Goal: Transaction & Acquisition: Download file/media

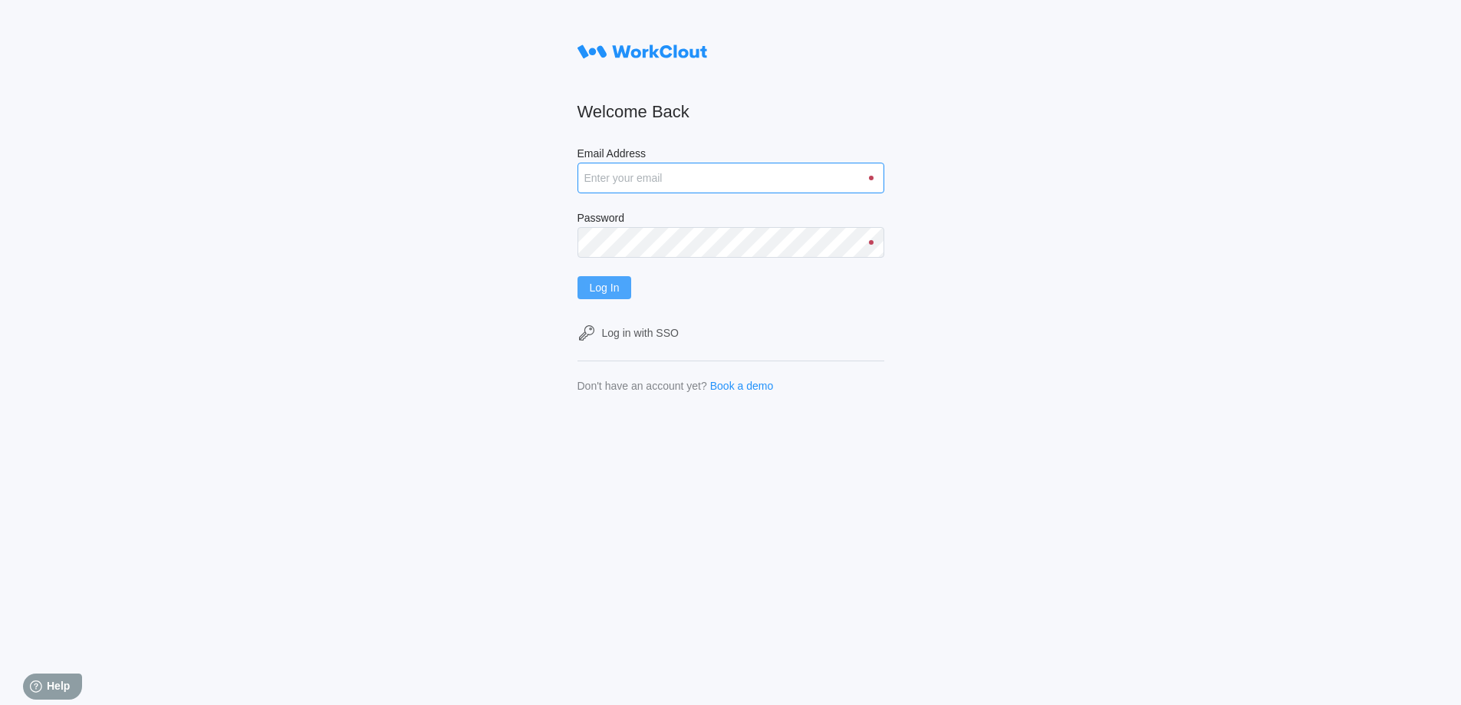
type input "[EMAIL_ADDRESS][DOMAIN_NAME]"
click at [620, 285] on span "Log In" at bounding box center [605, 287] width 30 height 11
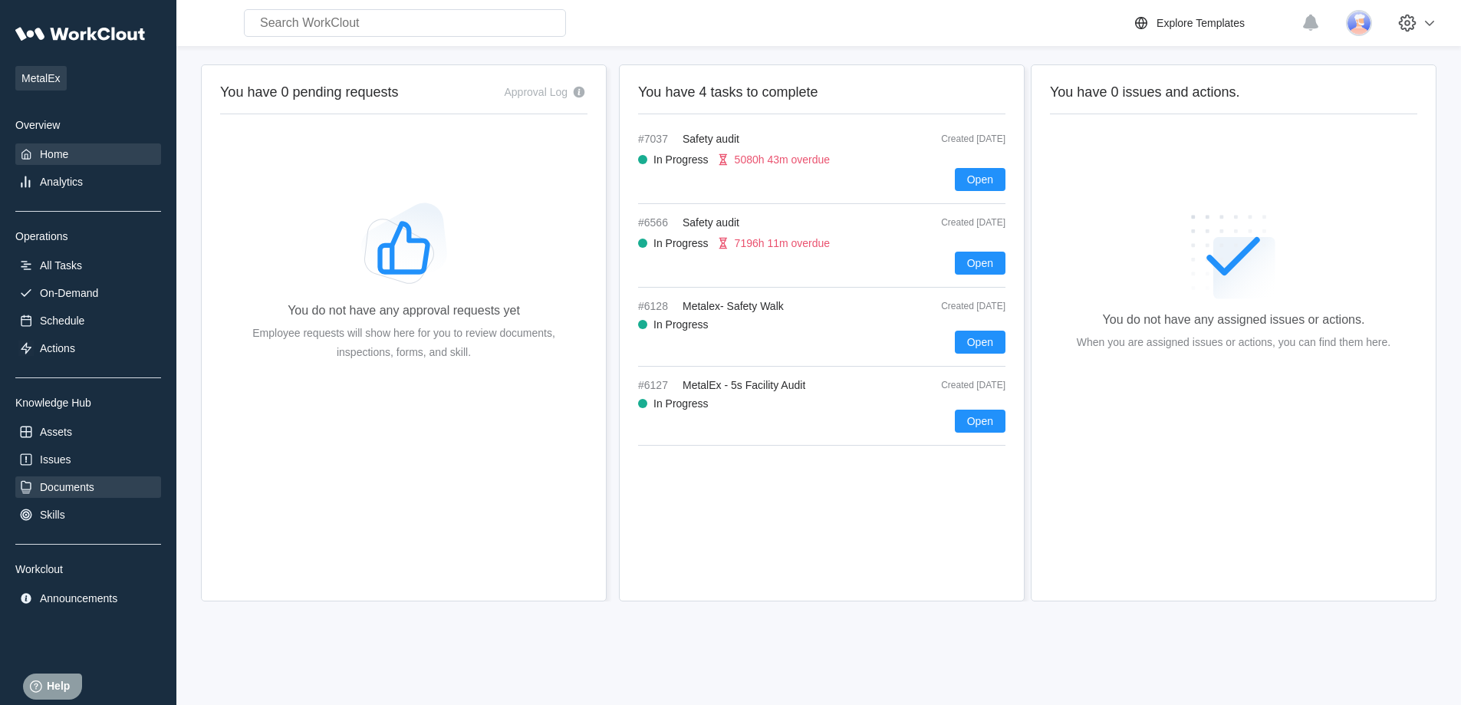
click at [66, 485] on div "Documents" at bounding box center [67, 487] width 54 height 12
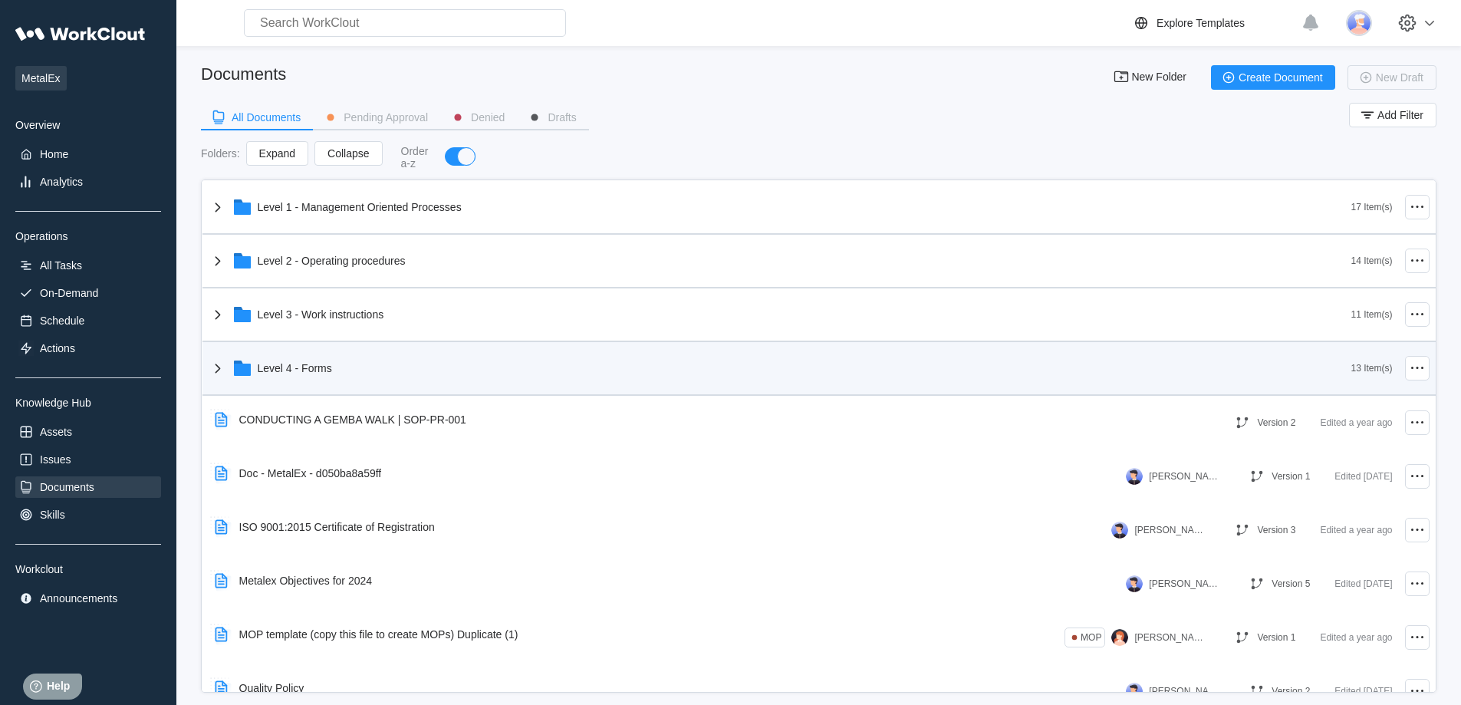
click at [415, 370] on div "Level 4 - Forms" at bounding box center [780, 368] width 1143 height 40
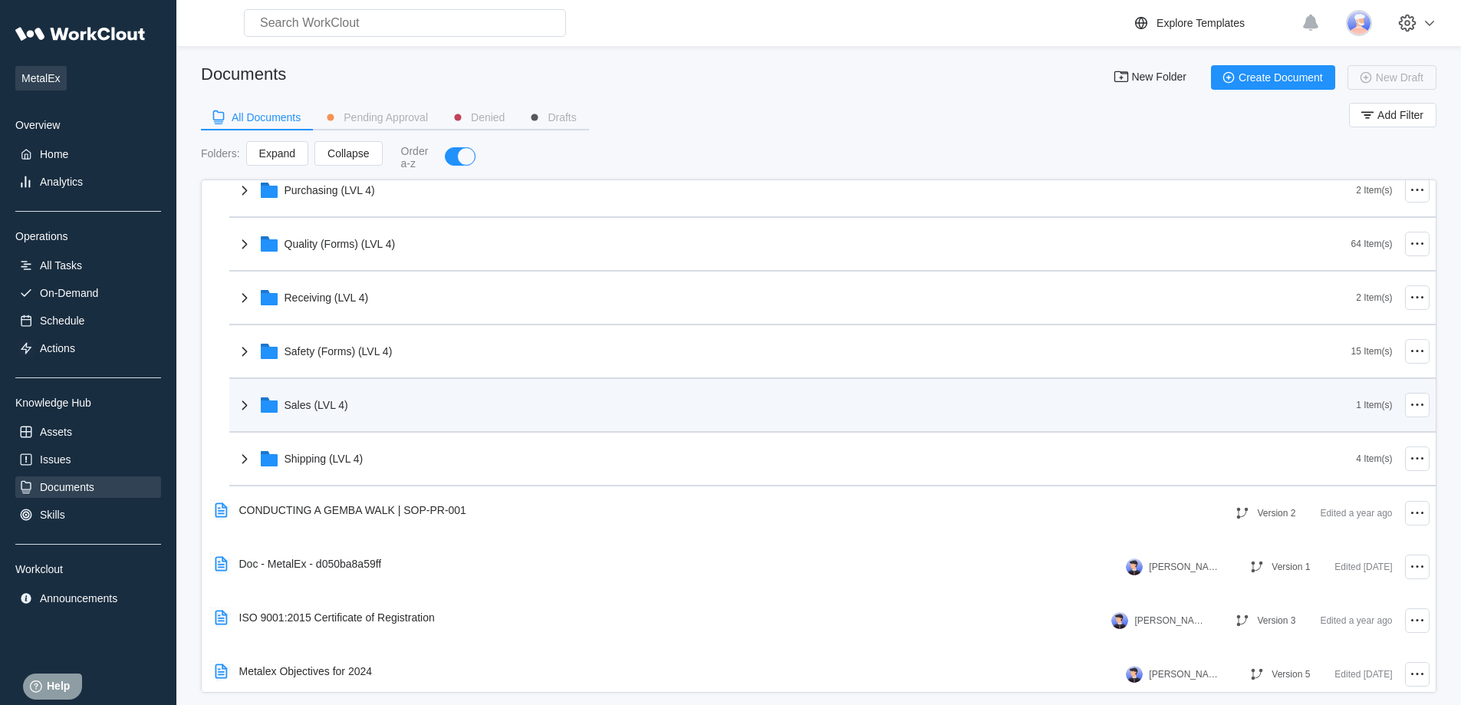
scroll to position [614, 0]
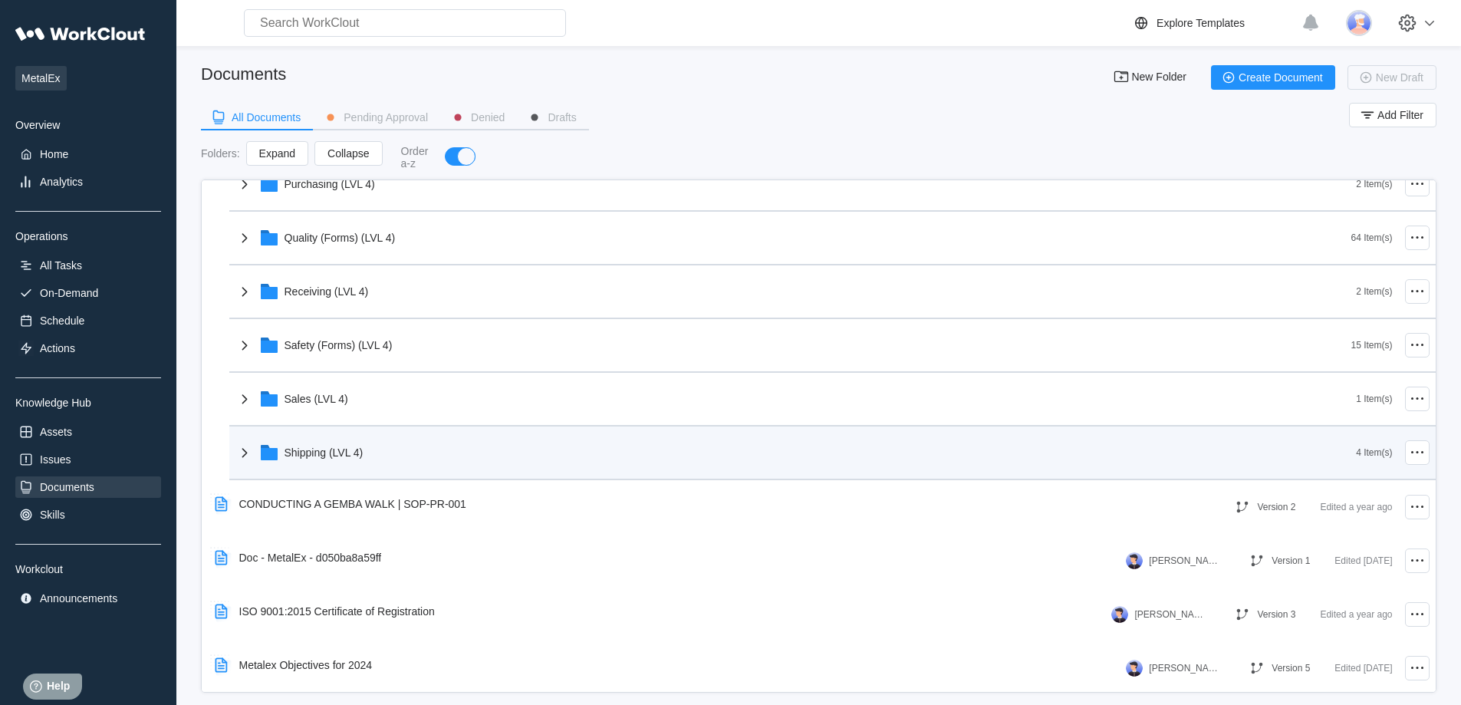
click at [364, 444] on div "Shipping (LVL 4)" at bounding box center [795, 453] width 1121 height 40
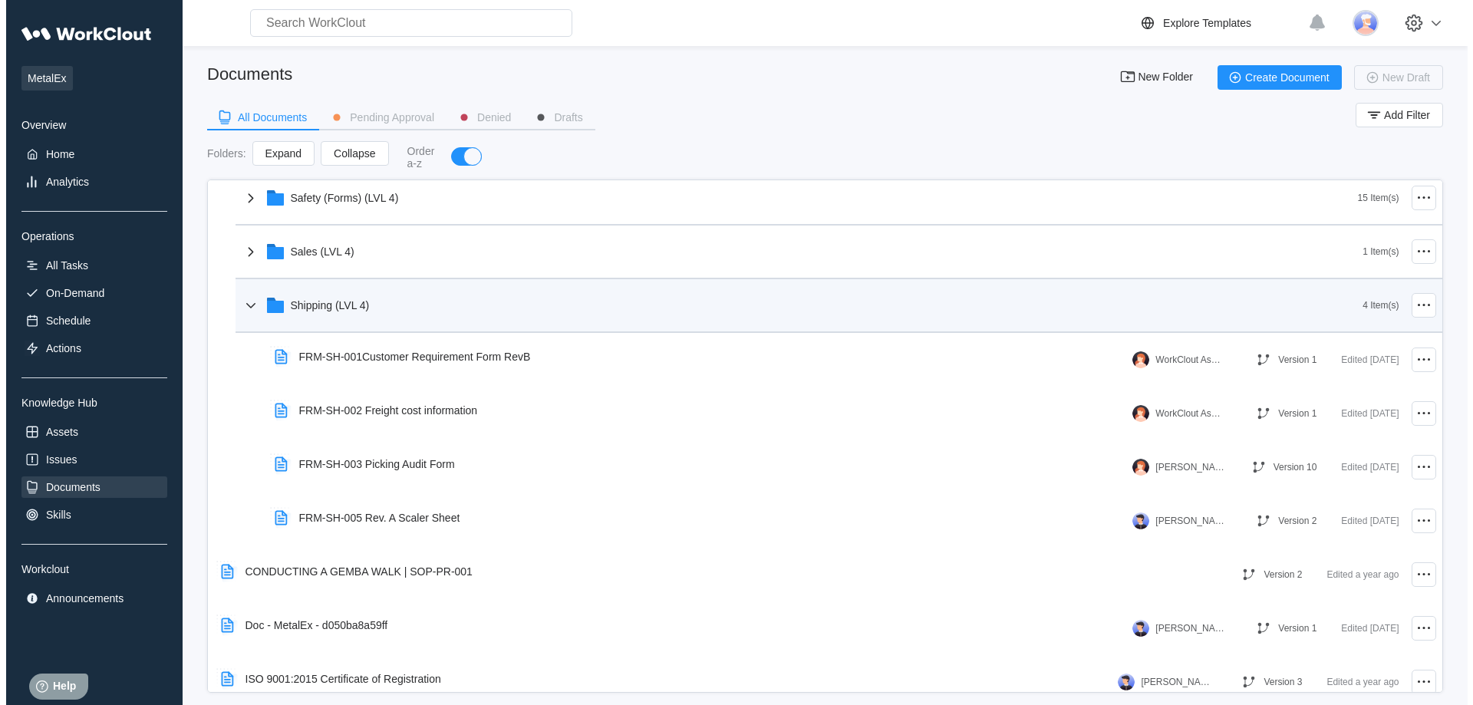
scroll to position [767, 0]
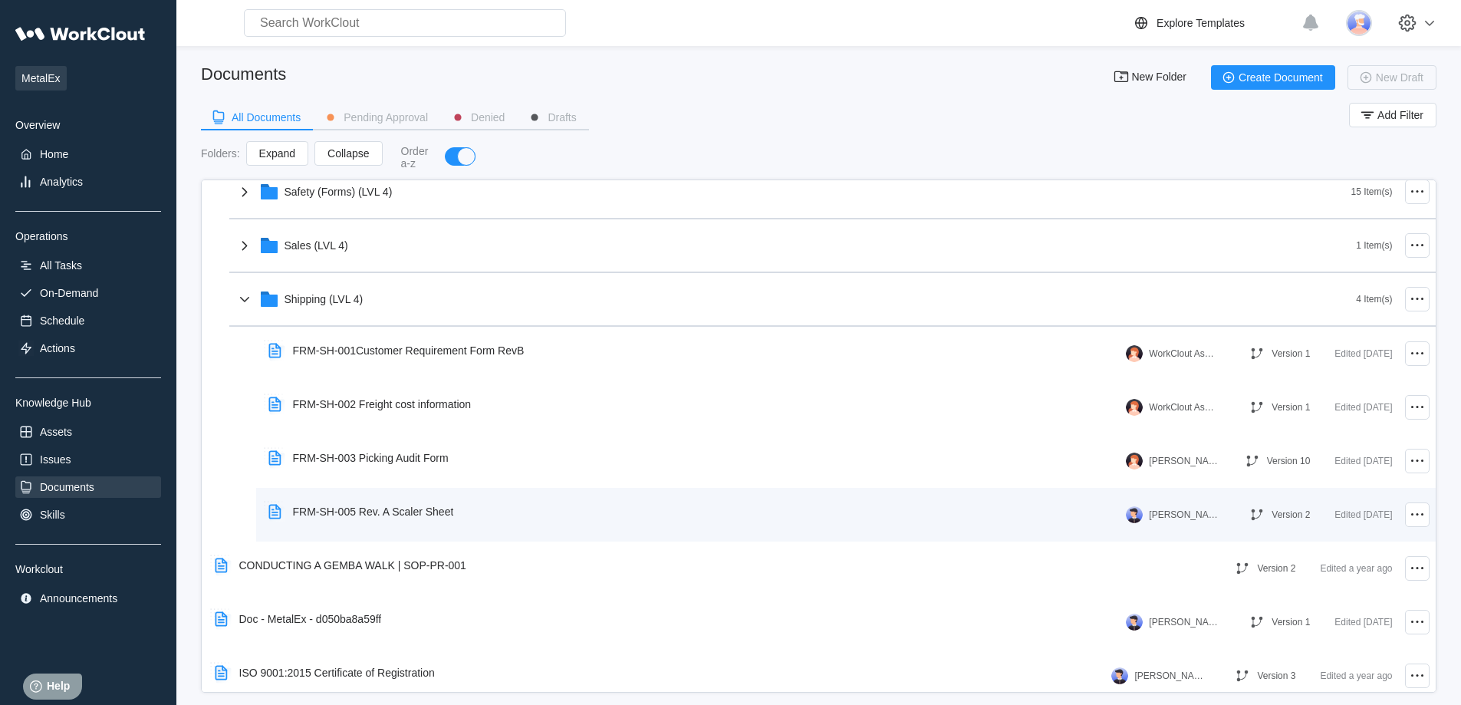
click at [429, 511] on div "FRM-SH-005 Rev. A Scaler Sheet" at bounding box center [373, 511] width 161 height 12
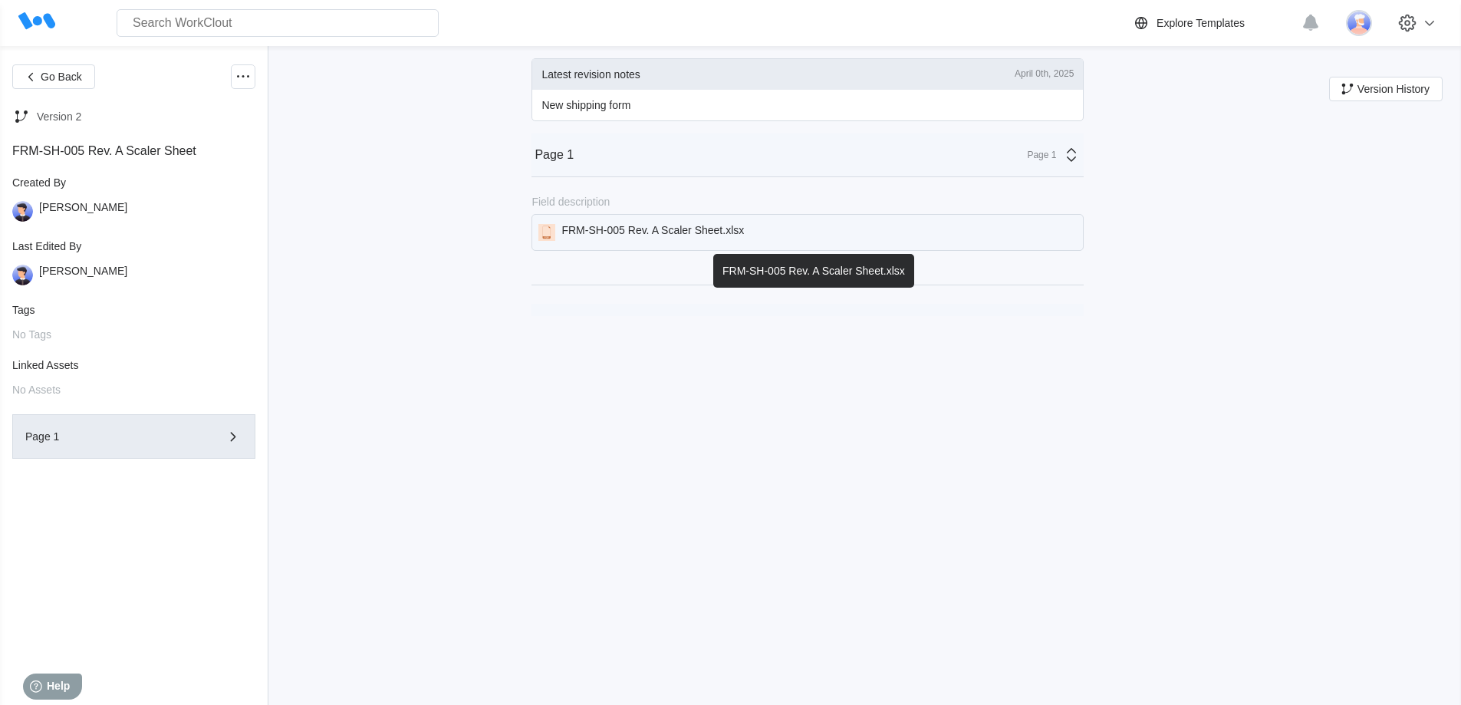
click at [734, 224] on div "FRM-SH-005 Rev. A Scaler Sheet.xlsx" at bounding box center [652, 232] width 183 height 17
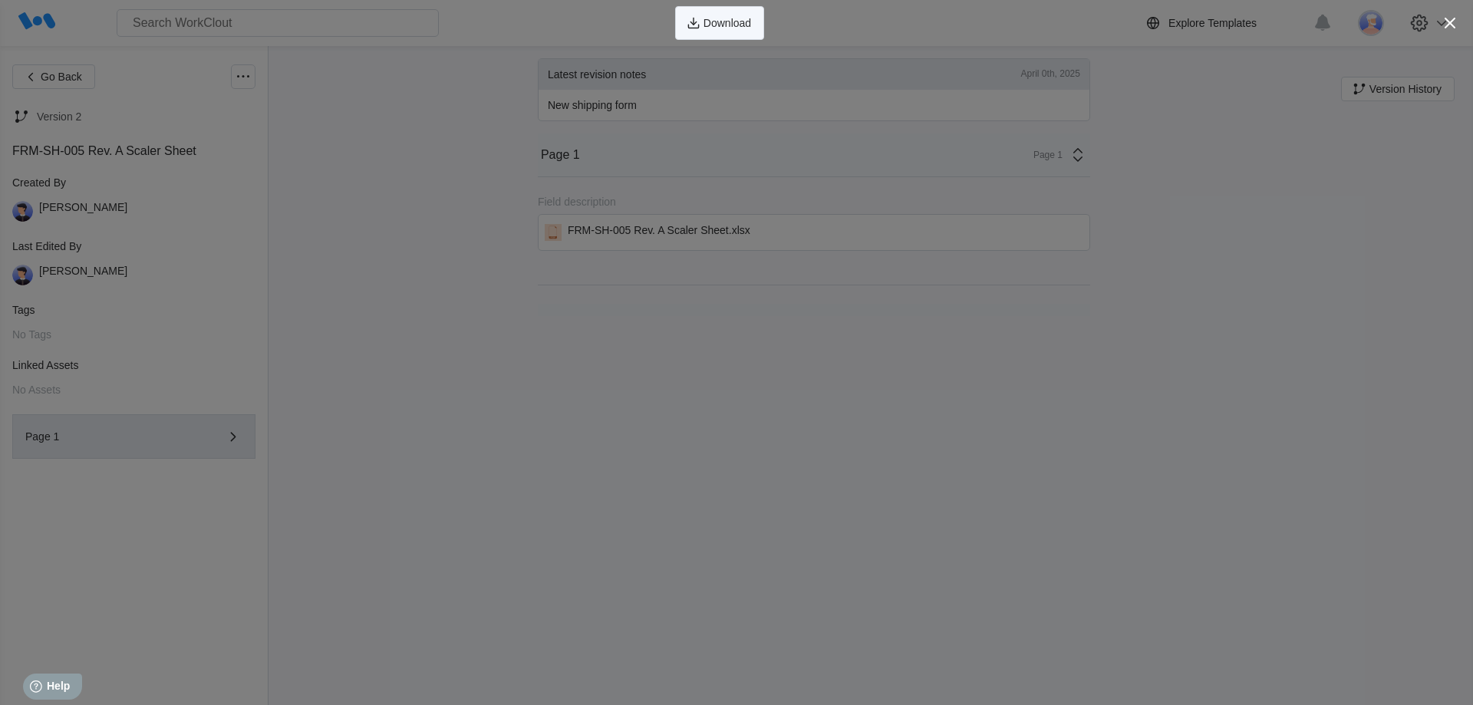
click at [754, 21] on button "Download" at bounding box center [719, 23] width 89 height 34
